Goal: Transaction & Acquisition: Purchase product/service

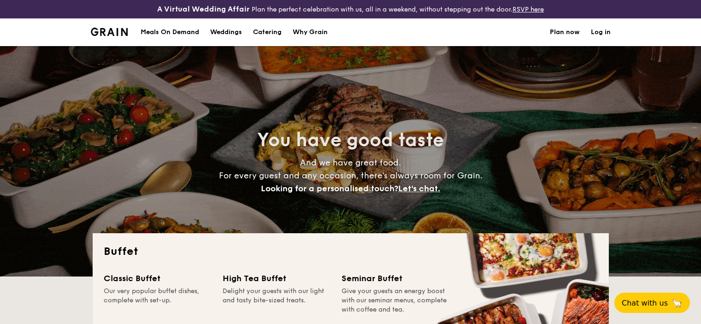
select select
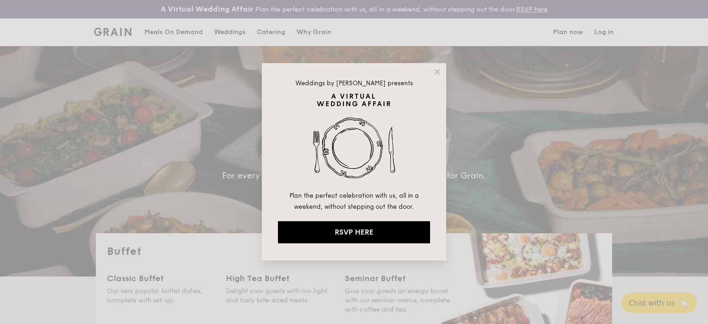
click at [275, 35] on div "Weddings by [PERSON_NAME] presents Plan the perfect celebration with us, all in…" at bounding box center [354, 162] width 708 height 324
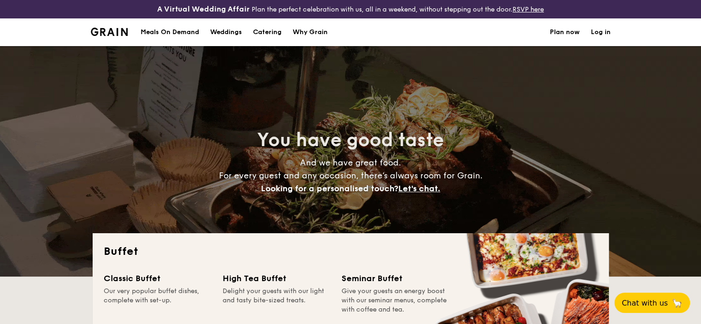
click at [275, 33] on h1 "Catering" at bounding box center [267, 32] width 29 height 28
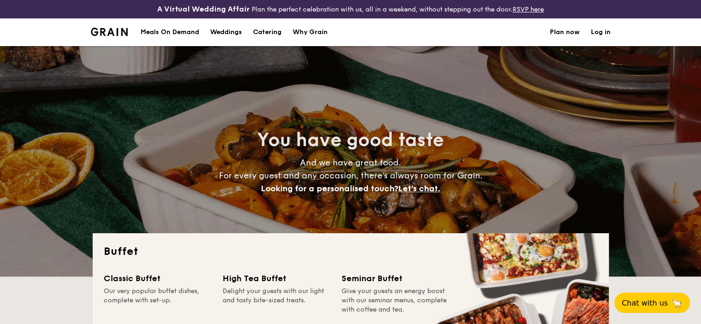
click at [180, 34] on div "Meals On Demand" at bounding box center [170, 32] width 59 height 28
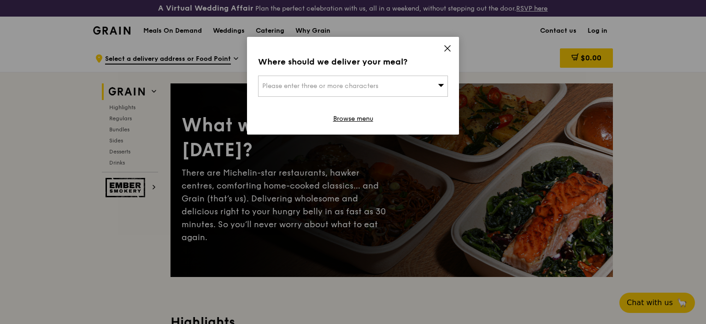
click at [446, 47] on icon at bounding box center [448, 49] width 6 height 6
